Goal: Task Accomplishment & Management: Manage account settings

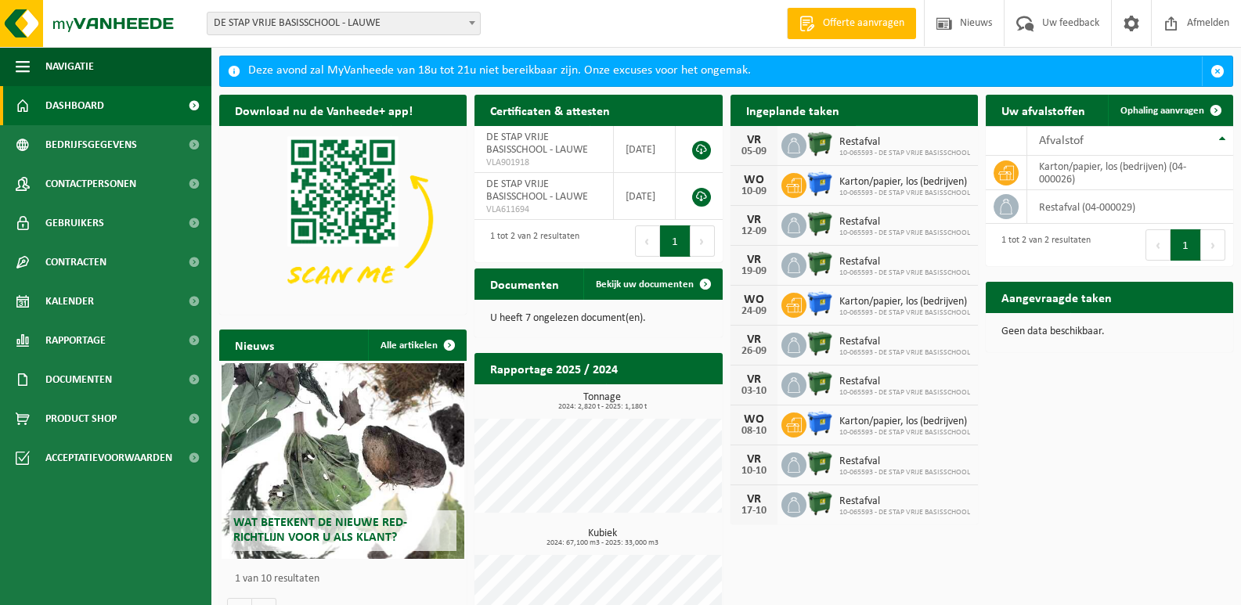
click at [893, 136] on span "Bekijk uw kalender" at bounding box center [908, 141] width 81 height 10
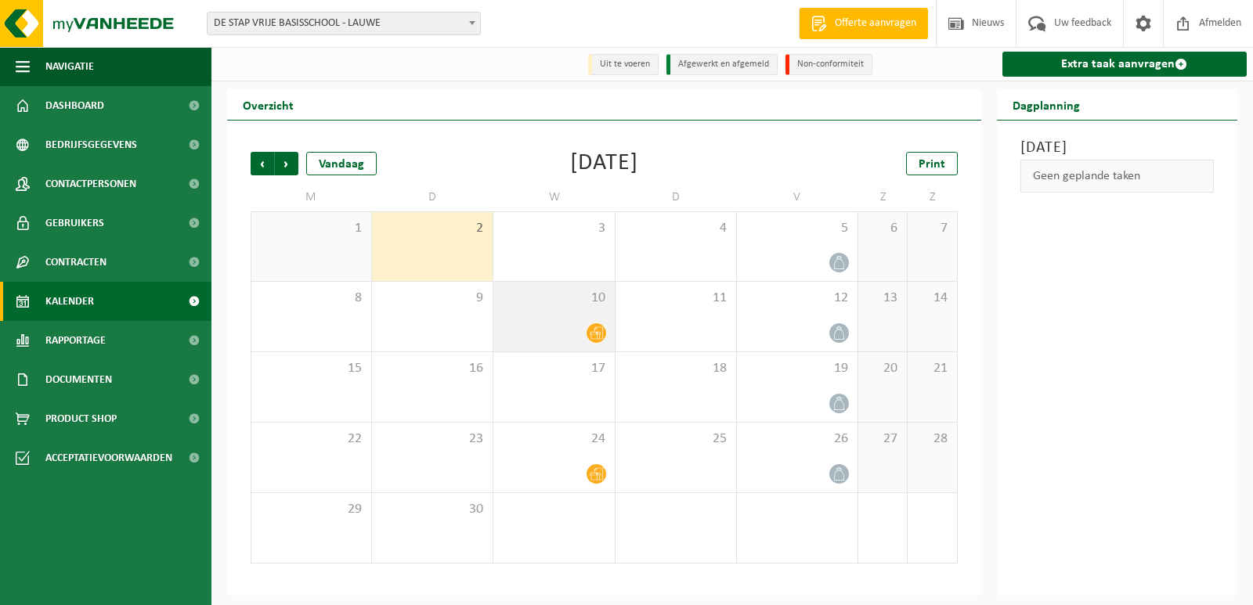
click at [597, 341] on span at bounding box center [597, 333] width 20 height 20
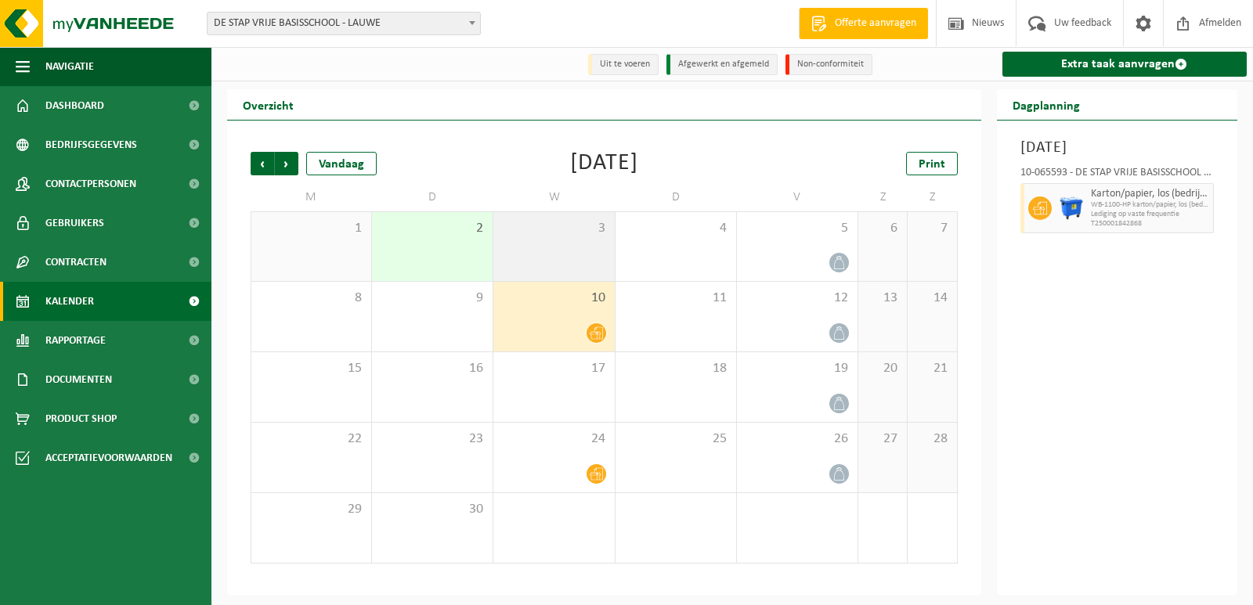
click at [599, 265] on div "3" at bounding box center [553, 246] width 121 height 69
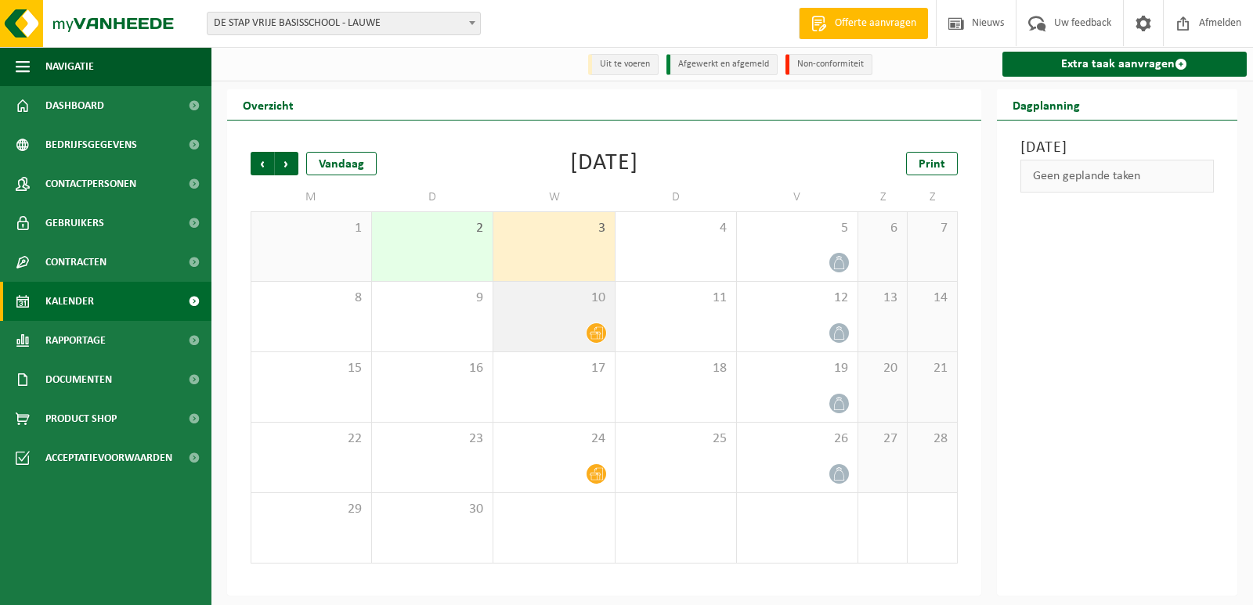
click at [590, 334] on icon at bounding box center [596, 333] width 13 height 13
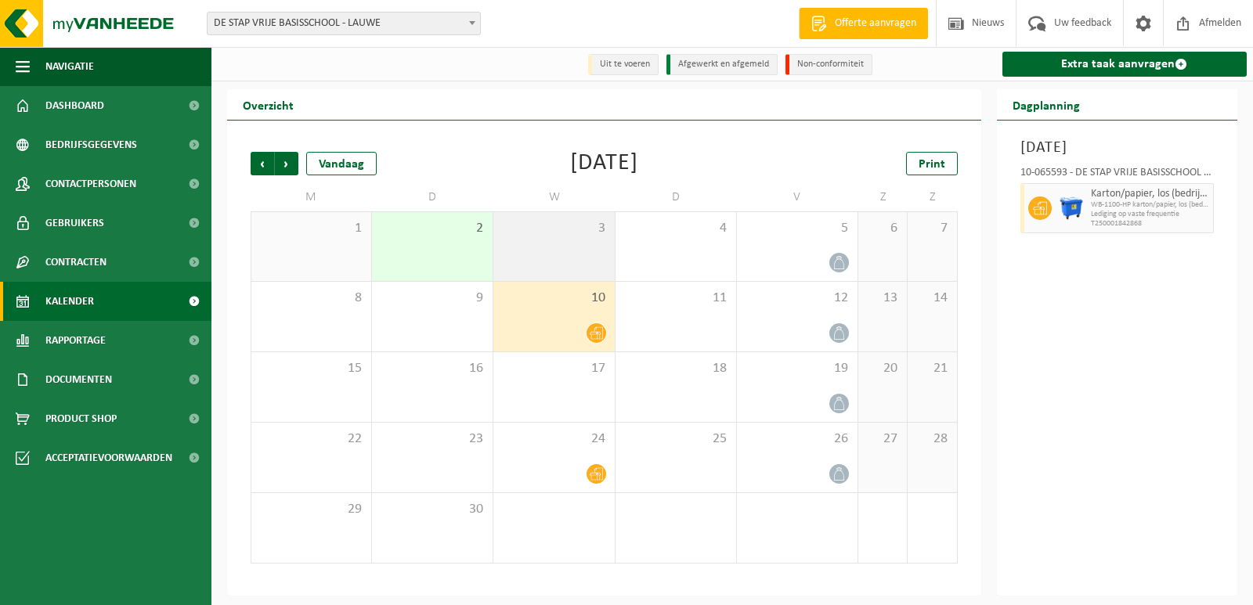
click at [598, 269] on div "3" at bounding box center [553, 246] width 121 height 69
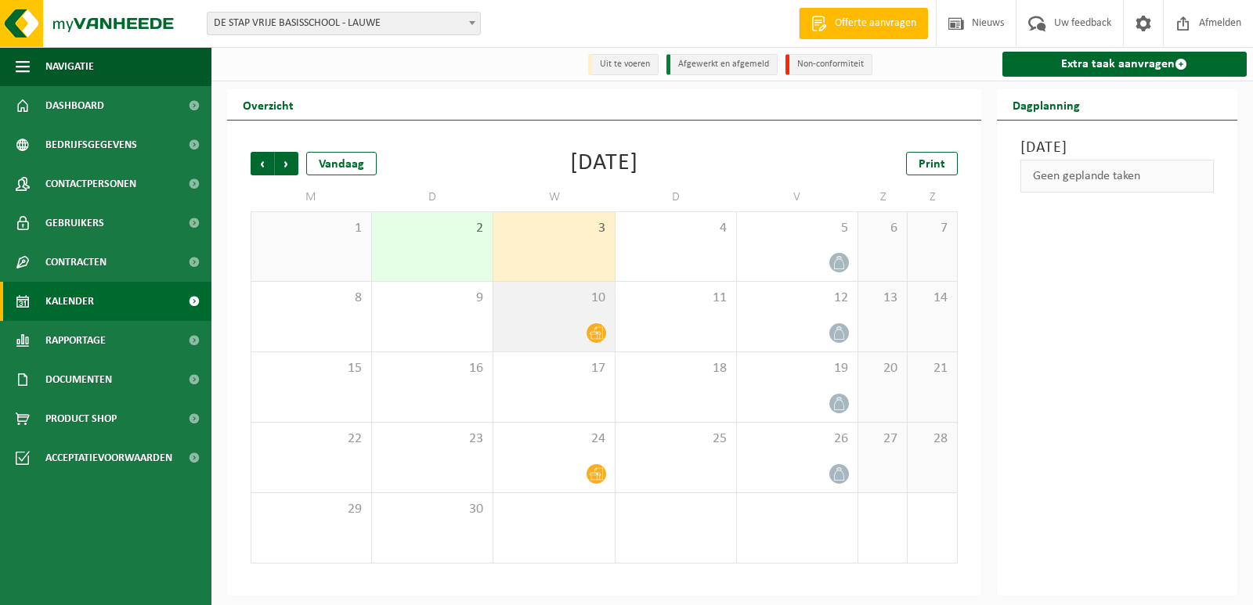
click at [590, 338] on icon at bounding box center [596, 333] width 13 height 13
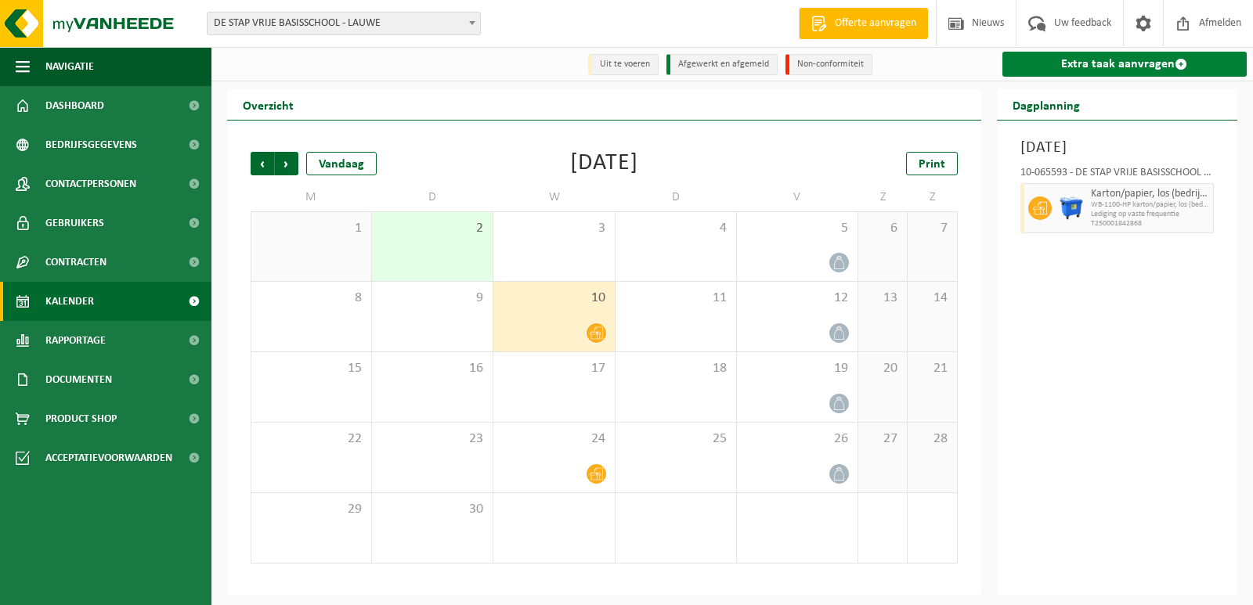
click at [1124, 60] on link "Extra taak aanvragen" at bounding box center [1124, 64] width 245 height 25
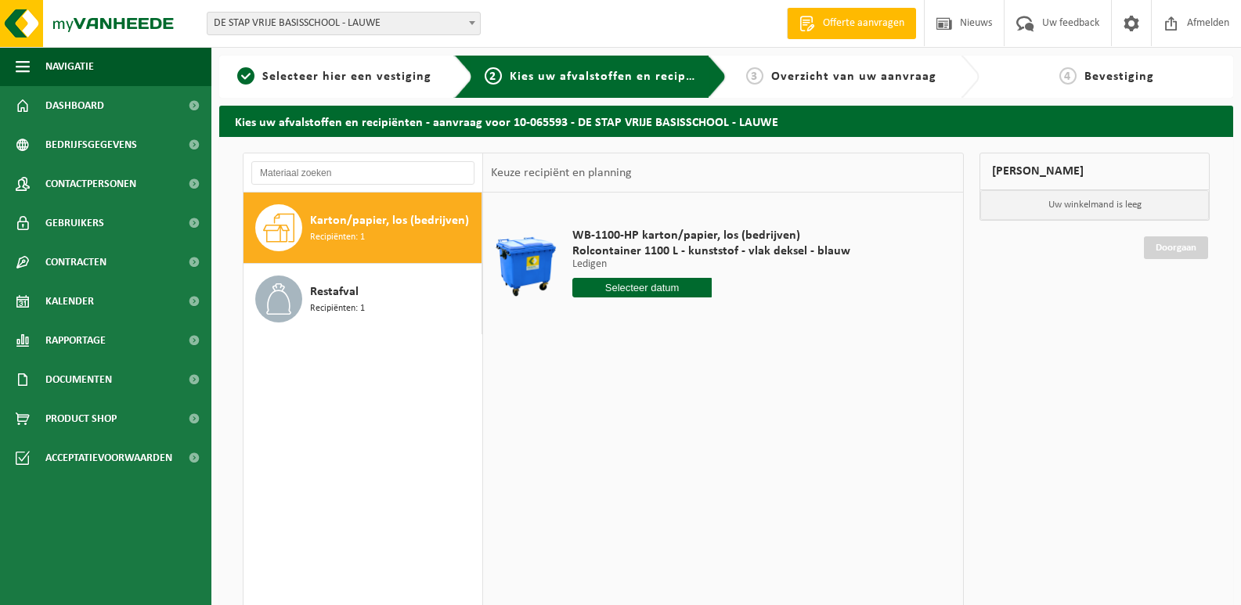
click at [370, 224] on span "Karton/papier, los (bedrijven)" at bounding box center [389, 220] width 159 height 19
click at [656, 289] on input "text" at bounding box center [641, 288] width 139 height 20
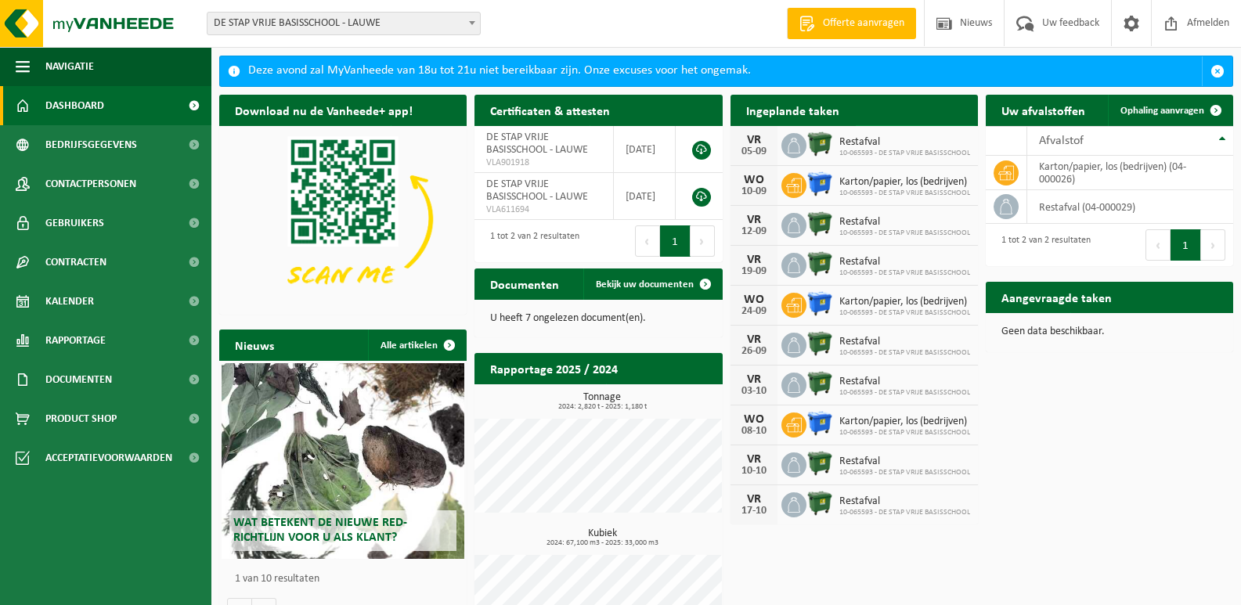
click at [895, 136] on span "Bekijk uw kalender" at bounding box center [908, 141] width 81 height 10
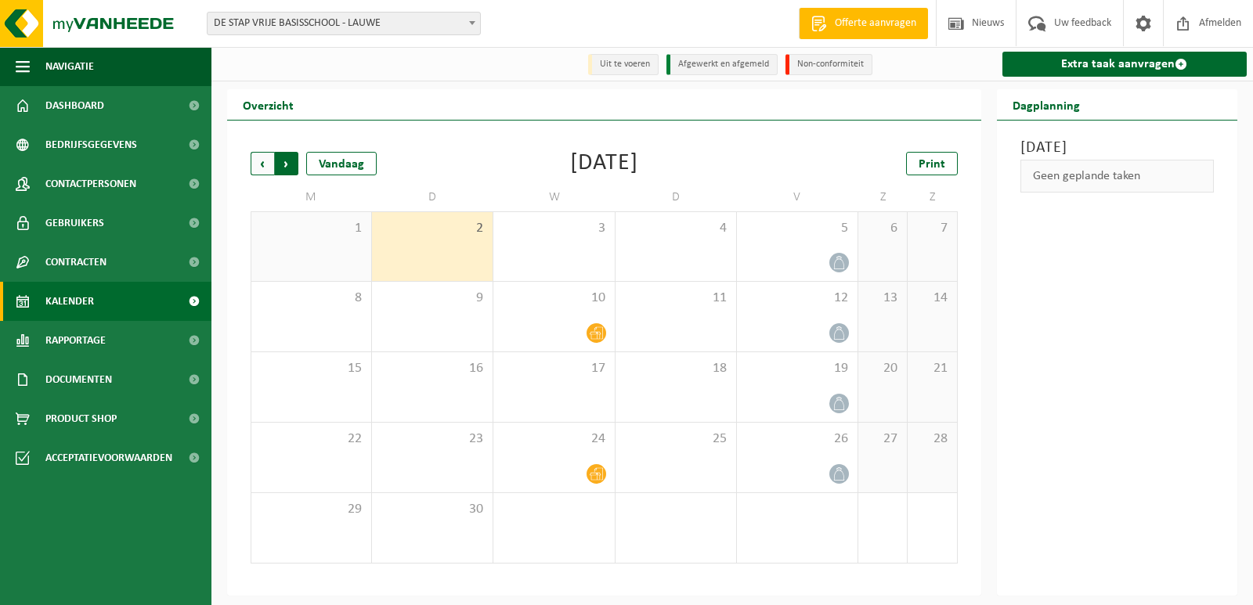
click at [257, 167] on span "Vorige" at bounding box center [262, 163] width 23 height 23
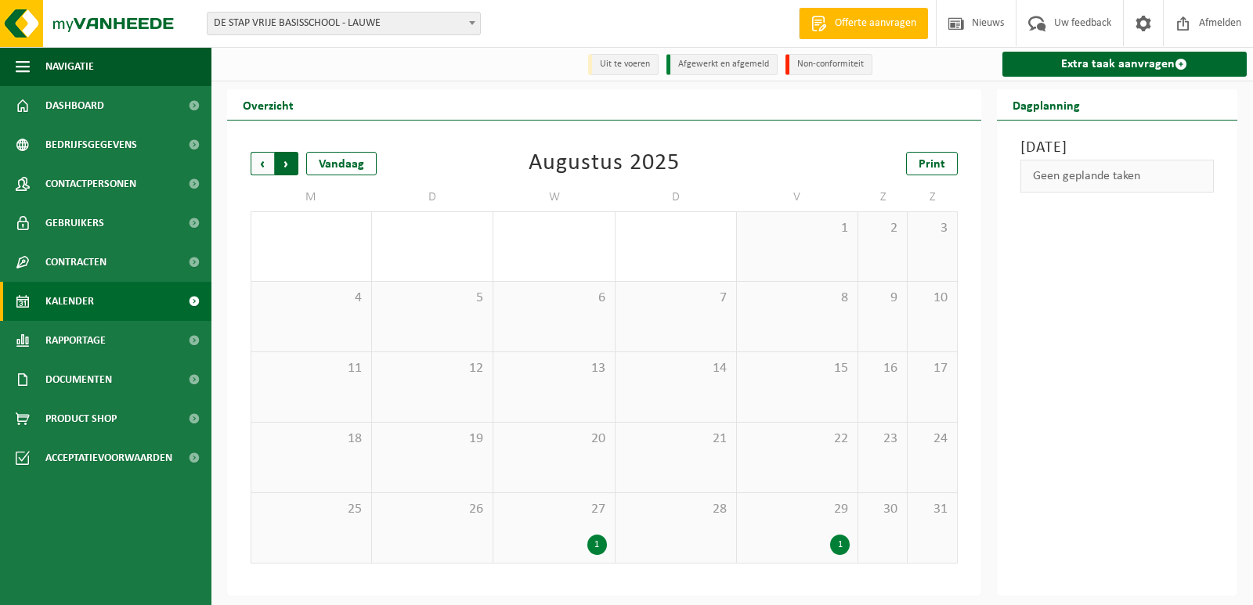
click at [260, 168] on span "Vorige" at bounding box center [262, 163] width 23 height 23
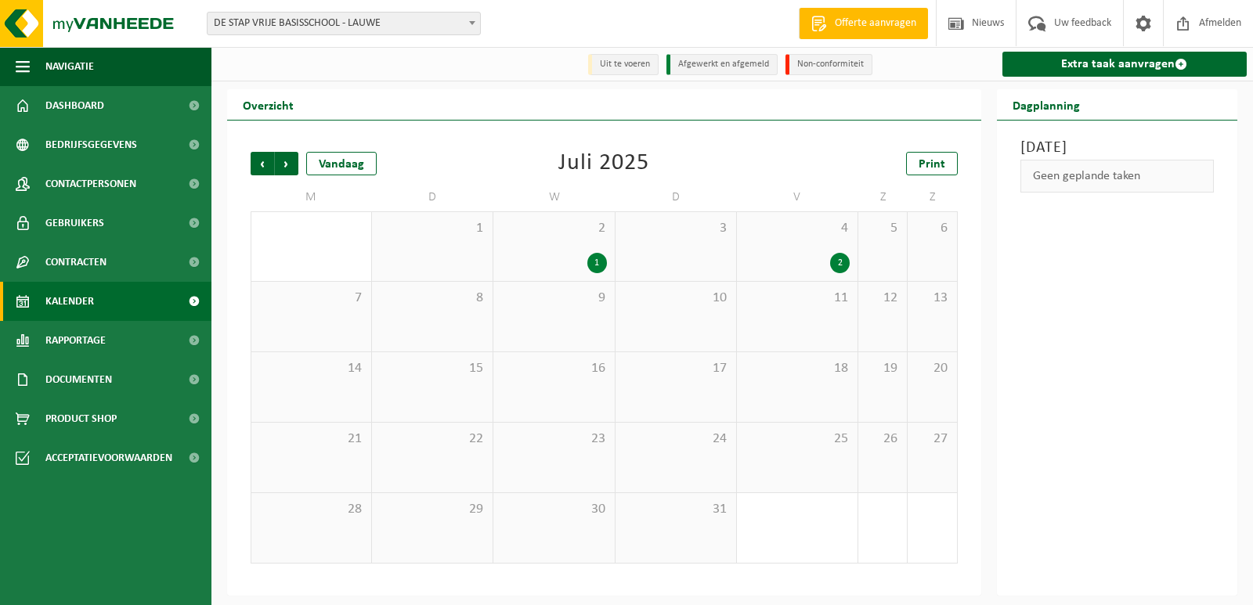
click at [260, 168] on span "Vorige" at bounding box center [262, 163] width 23 height 23
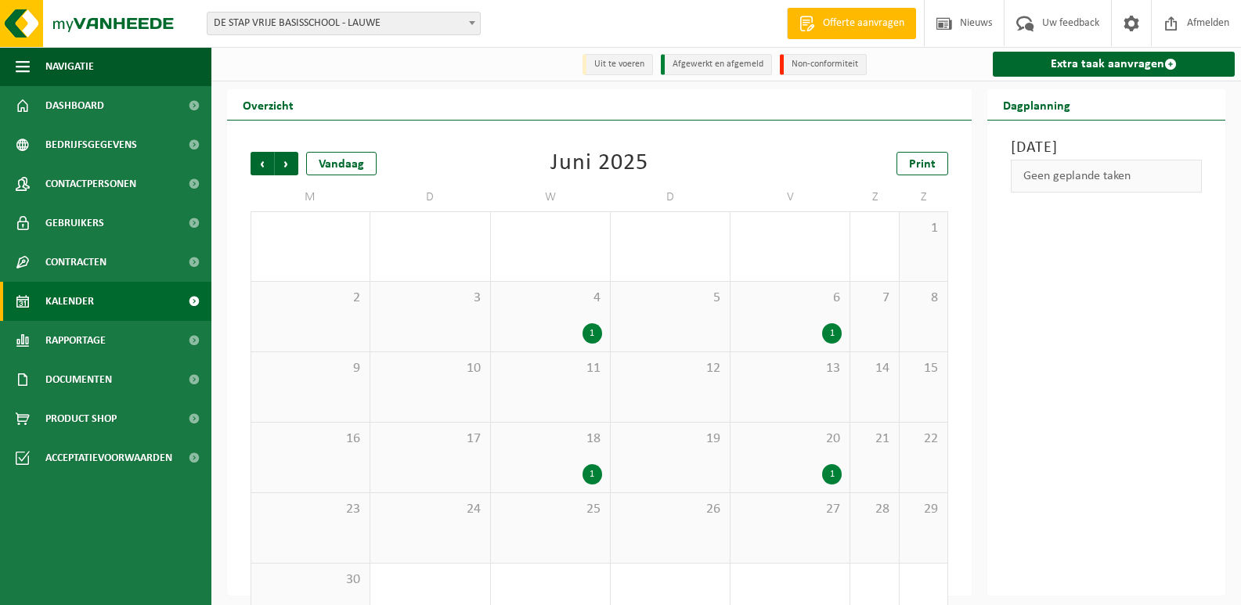
click at [260, 168] on span "Vorige" at bounding box center [262, 163] width 23 height 23
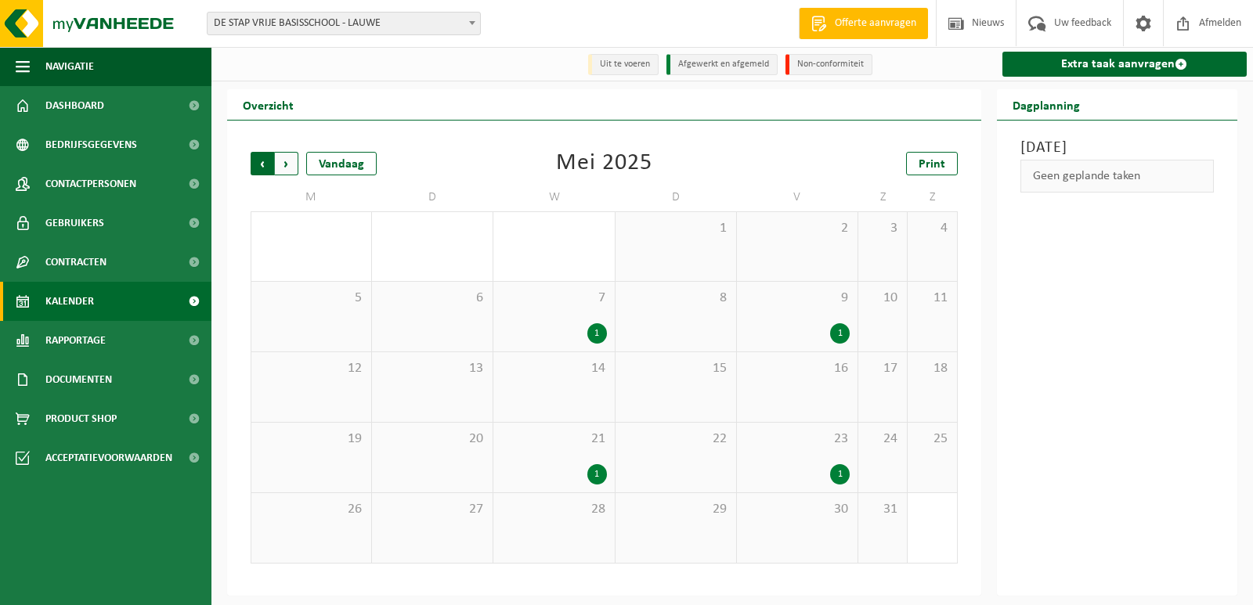
click at [294, 167] on span "Volgende" at bounding box center [286, 163] width 23 height 23
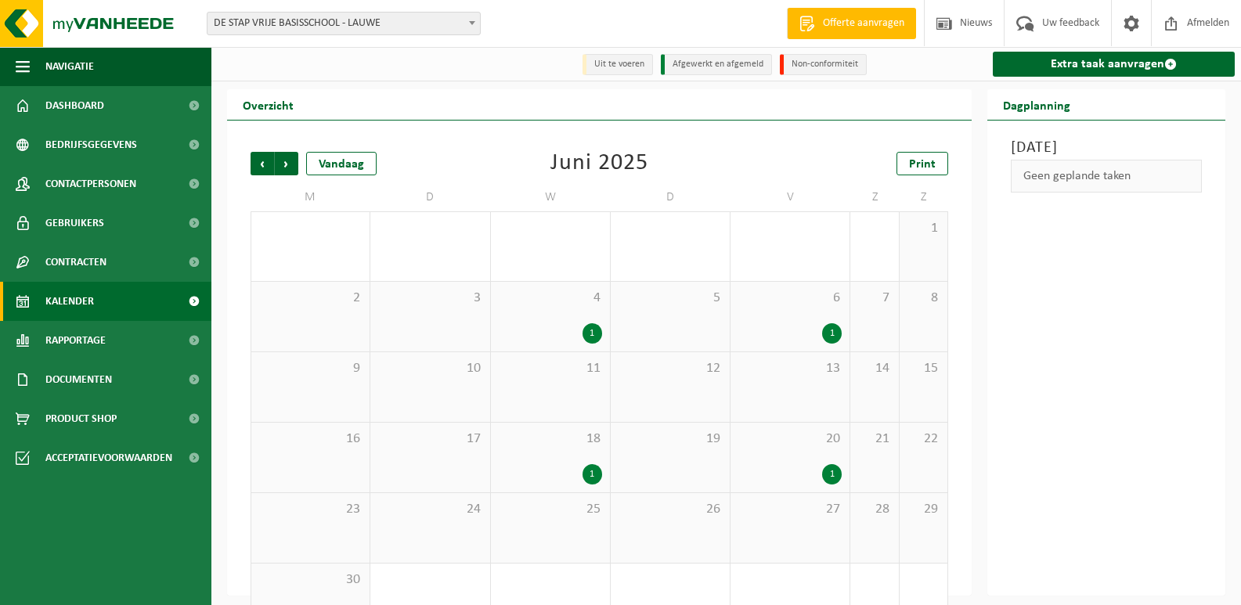
click at [294, 167] on span "Volgende" at bounding box center [286, 163] width 23 height 23
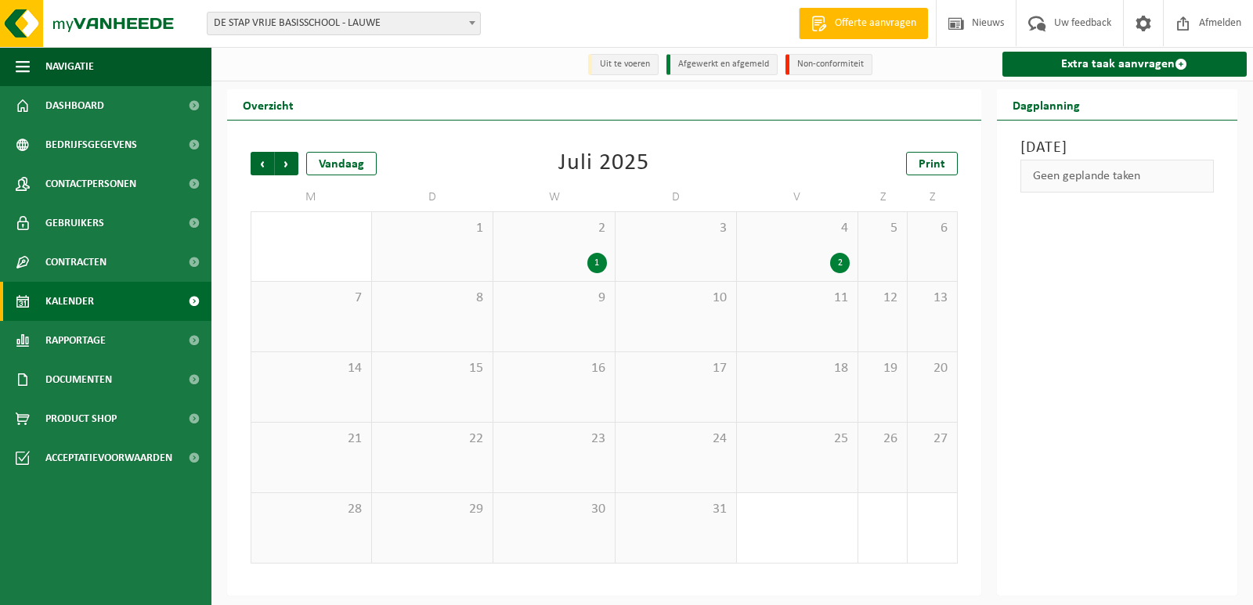
click at [294, 167] on span "Volgende" at bounding box center [286, 163] width 23 height 23
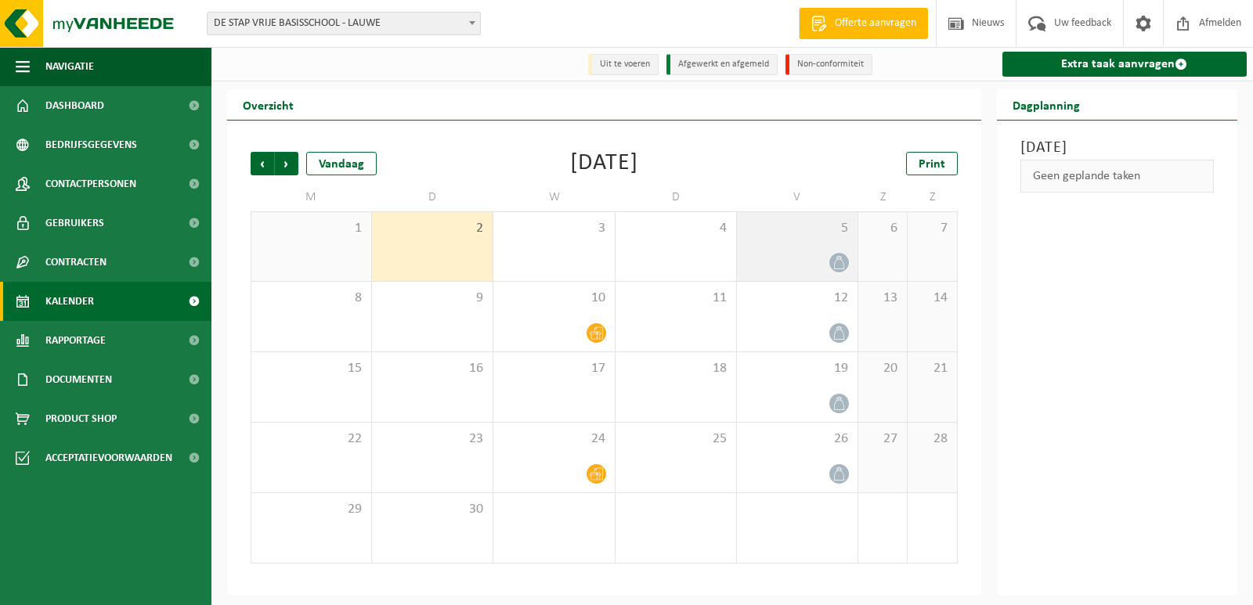
click at [838, 268] on icon at bounding box center [838, 262] width 13 height 13
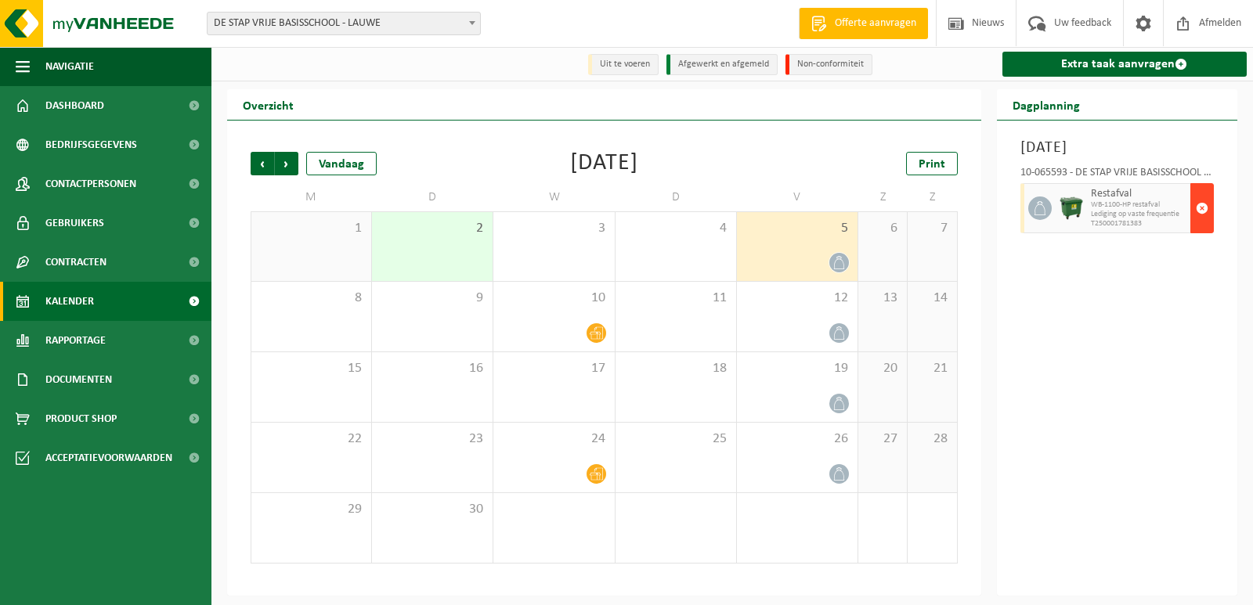
click at [1201, 209] on span "button" at bounding box center [1202, 208] width 13 height 31
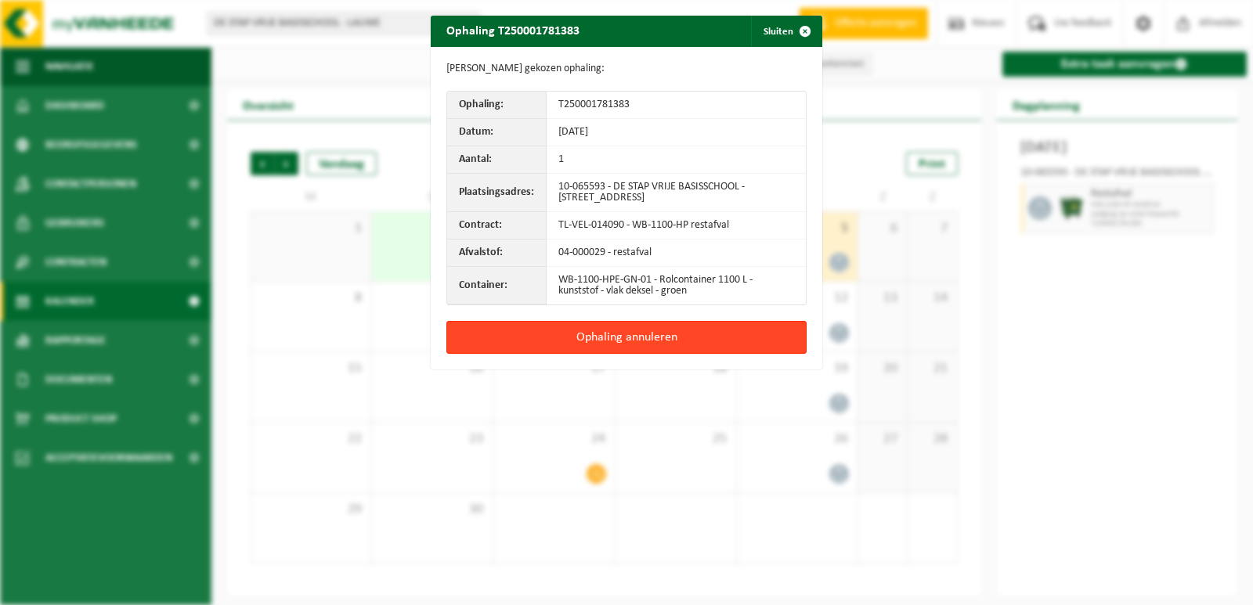
click at [647, 342] on button "Ophaling annuleren" at bounding box center [626, 337] width 360 height 33
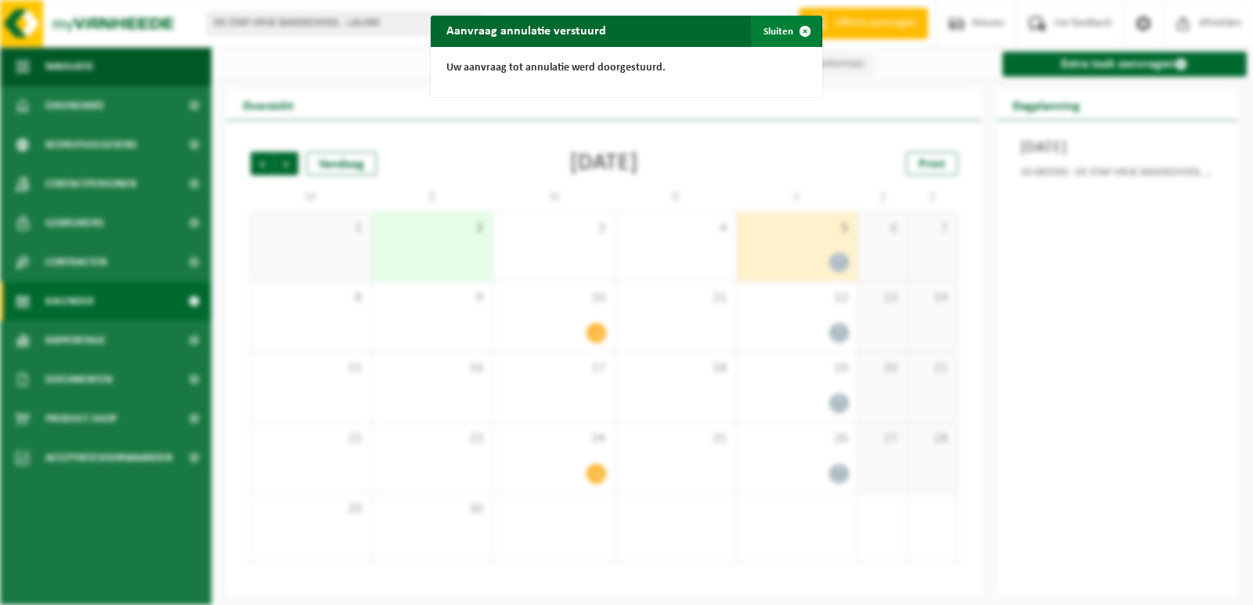
click at [776, 33] on button "Sluiten" at bounding box center [786, 31] width 70 height 31
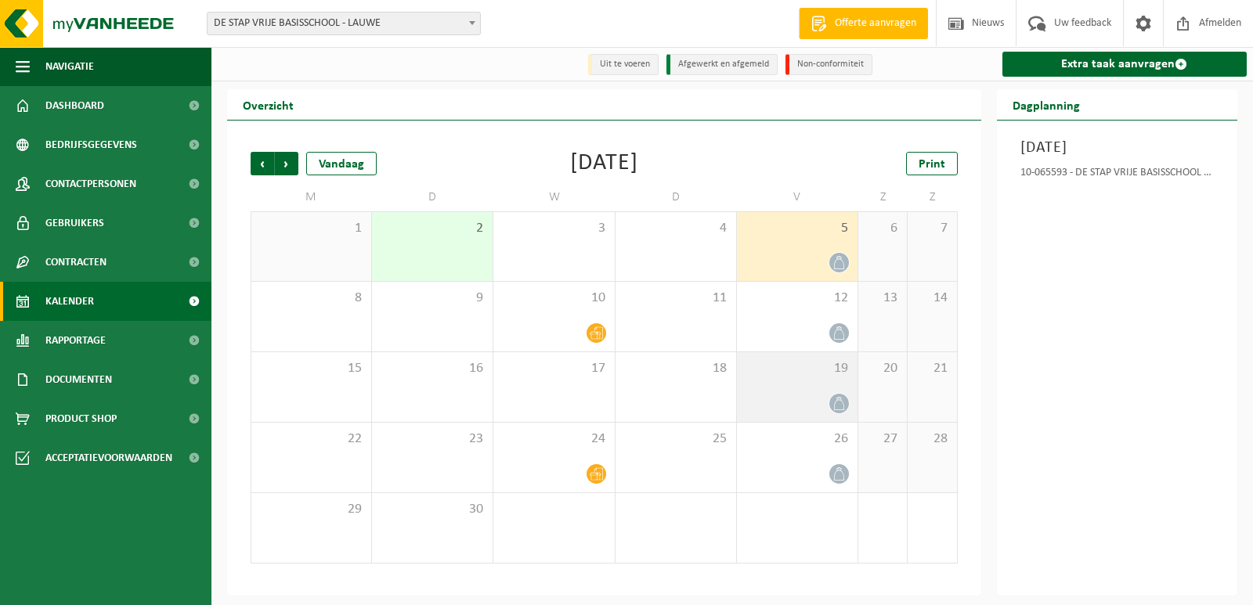
click at [840, 409] on icon at bounding box center [838, 403] width 13 height 13
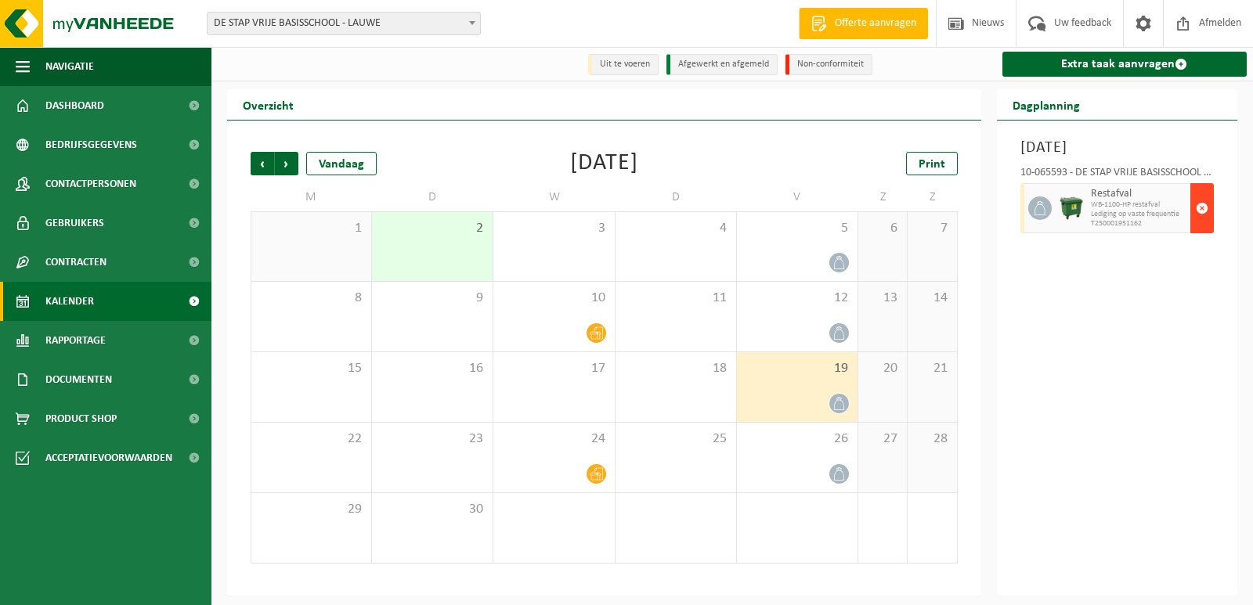
click at [1204, 213] on span "button" at bounding box center [1202, 208] width 13 height 31
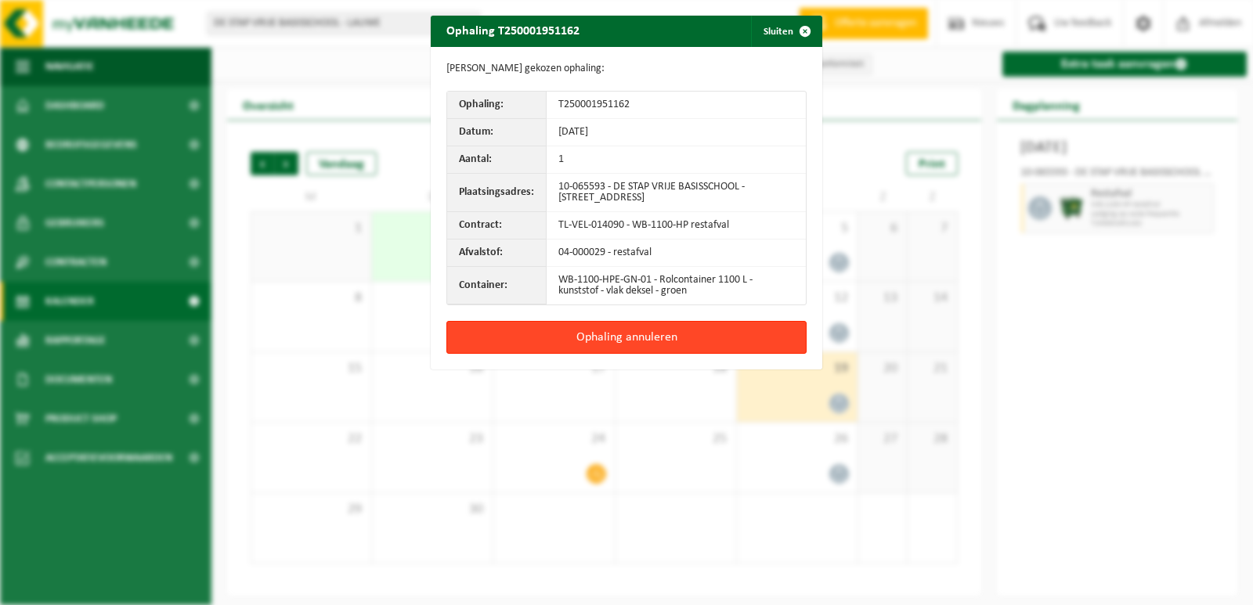
click at [665, 341] on button "Ophaling annuleren" at bounding box center [626, 337] width 360 height 33
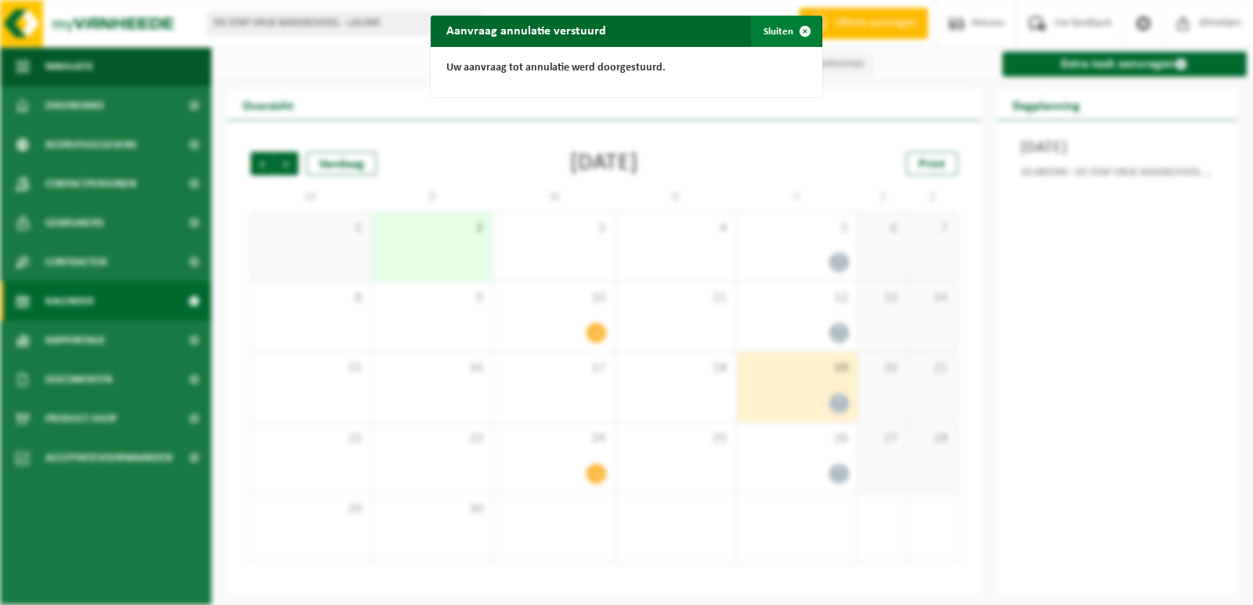
click at [775, 27] on button "Sluiten" at bounding box center [786, 31] width 70 height 31
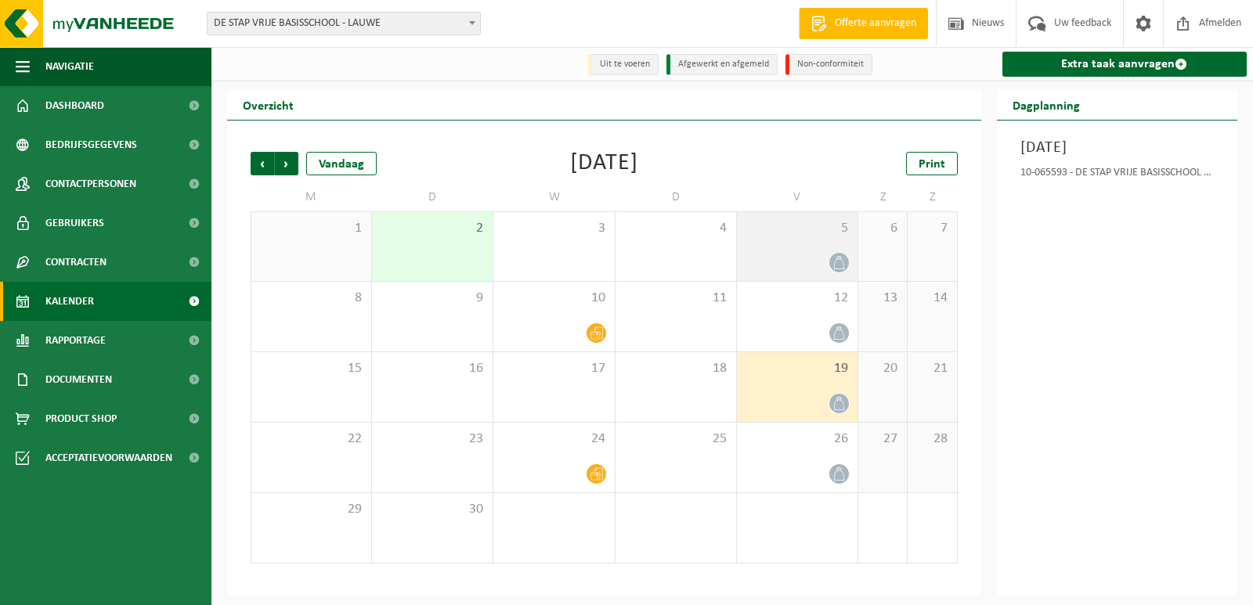
click at [838, 258] on icon at bounding box center [839, 262] width 10 height 13
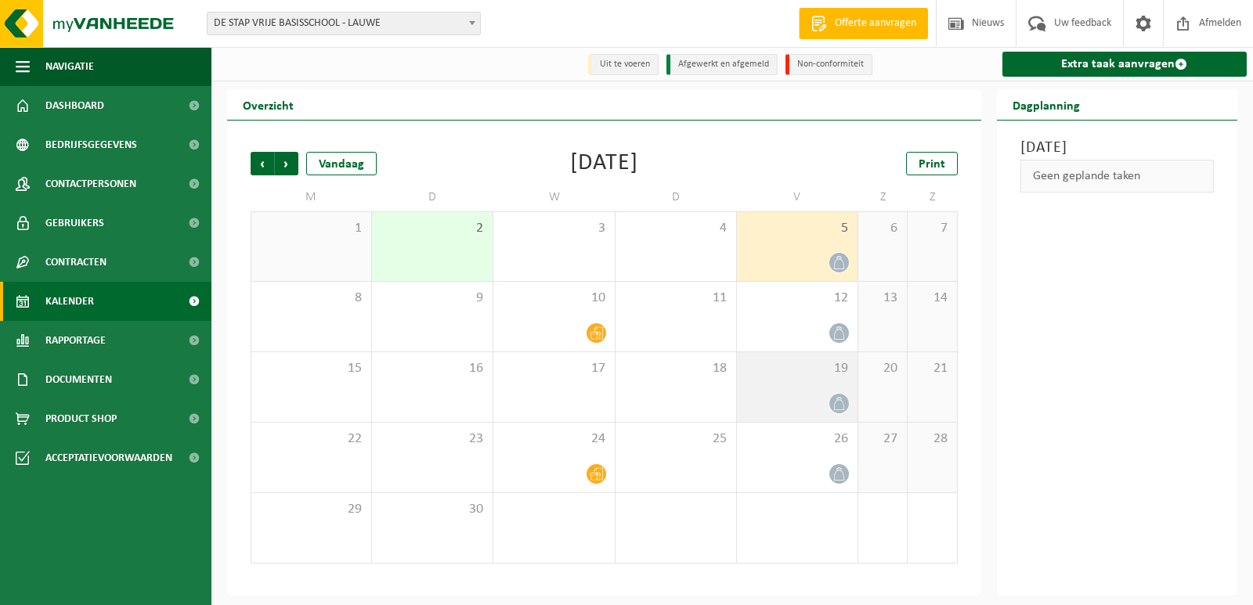
click at [842, 403] on icon at bounding box center [838, 403] width 13 height 13
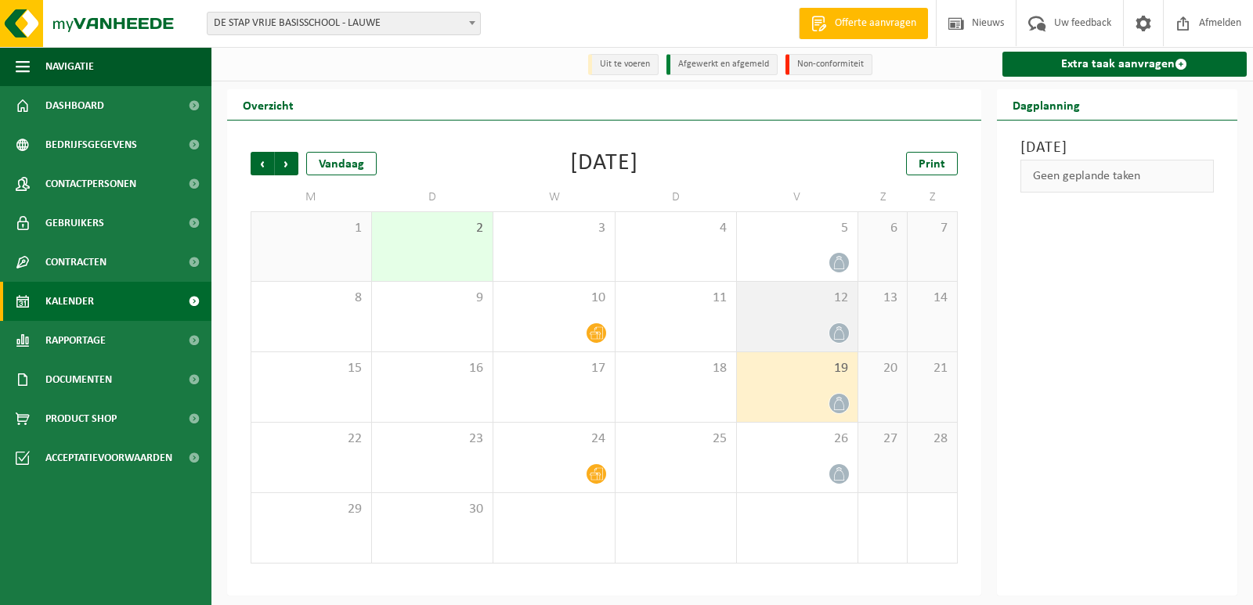
click at [841, 342] on span at bounding box center [839, 333] width 20 height 20
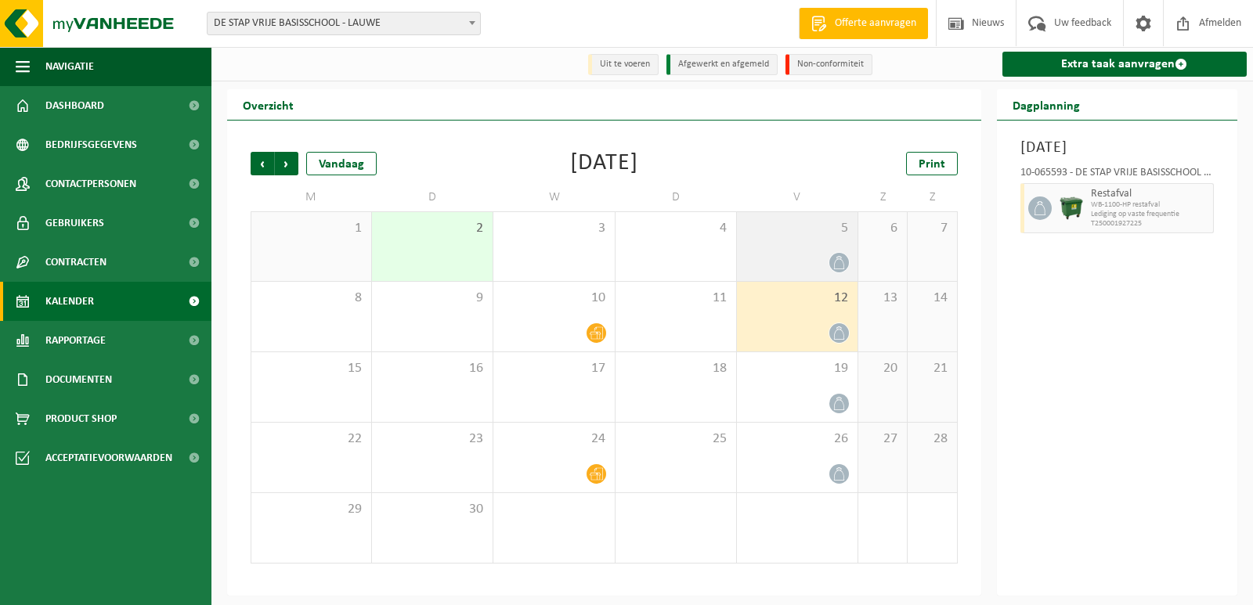
click at [837, 261] on icon at bounding box center [839, 262] width 10 height 13
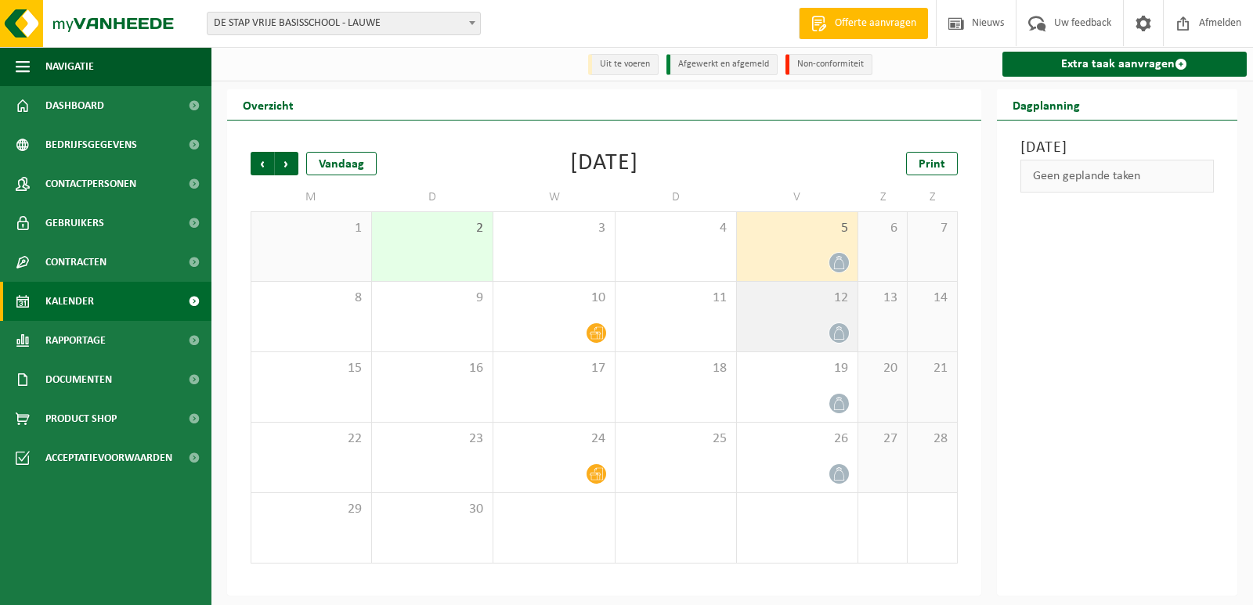
click at [841, 331] on icon at bounding box center [839, 333] width 10 height 13
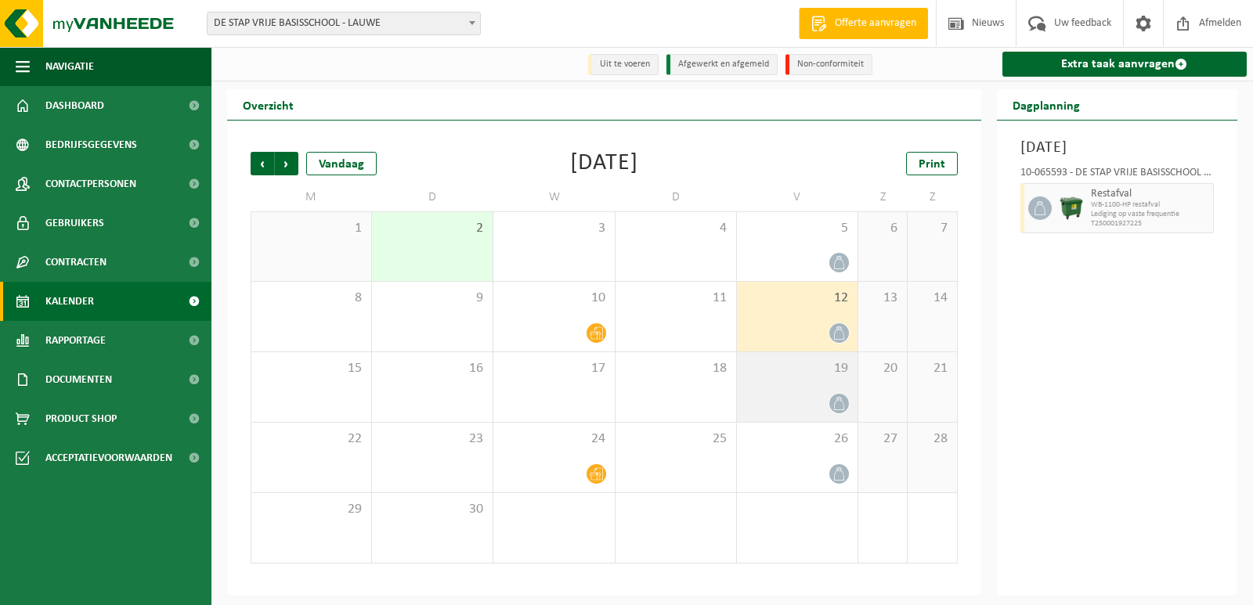
click at [843, 410] on icon at bounding box center [838, 403] width 13 height 13
